Goal: Find specific page/section: Find specific page/section

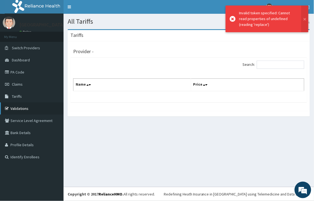
click at [24, 109] on link "Validations" at bounding box center [31, 109] width 63 height 12
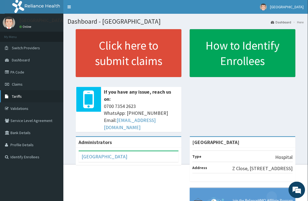
click at [23, 96] on link "Tariffs" at bounding box center [31, 97] width 63 height 12
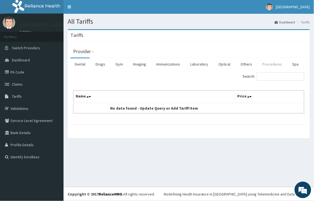
click at [263, 63] on link "Procedures" at bounding box center [272, 64] width 28 height 12
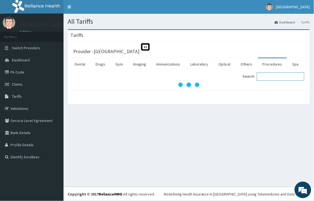
click at [264, 78] on input "Search:" at bounding box center [280, 77] width 47 height 8
type input "G"
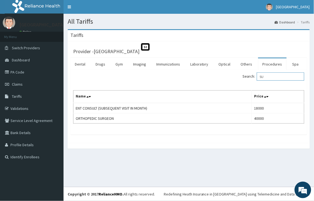
type input "S"
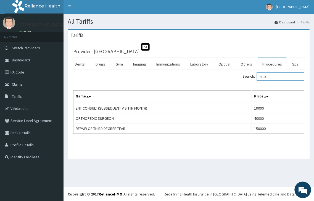
type input "SURG"
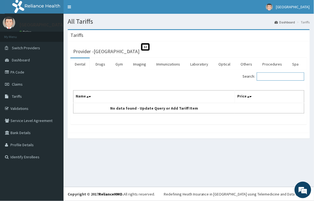
click at [273, 78] on input "Search:" at bounding box center [280, 77] width 47 height 8
click at [269, 66] on link "Procedures" at bounding box center [272, 64] width 28 height 12
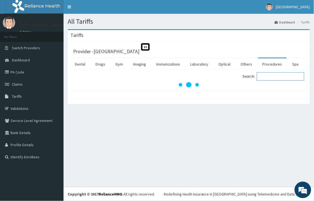
click at [268, 78] on input "Search:" at bounding box center [280, 77] width 47 height 8
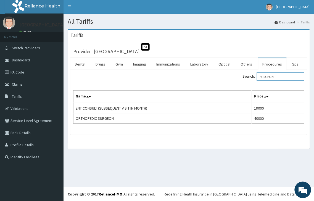
type input "SURGEON"
